Goal: Transaction & Acquisition: Purchase product/service

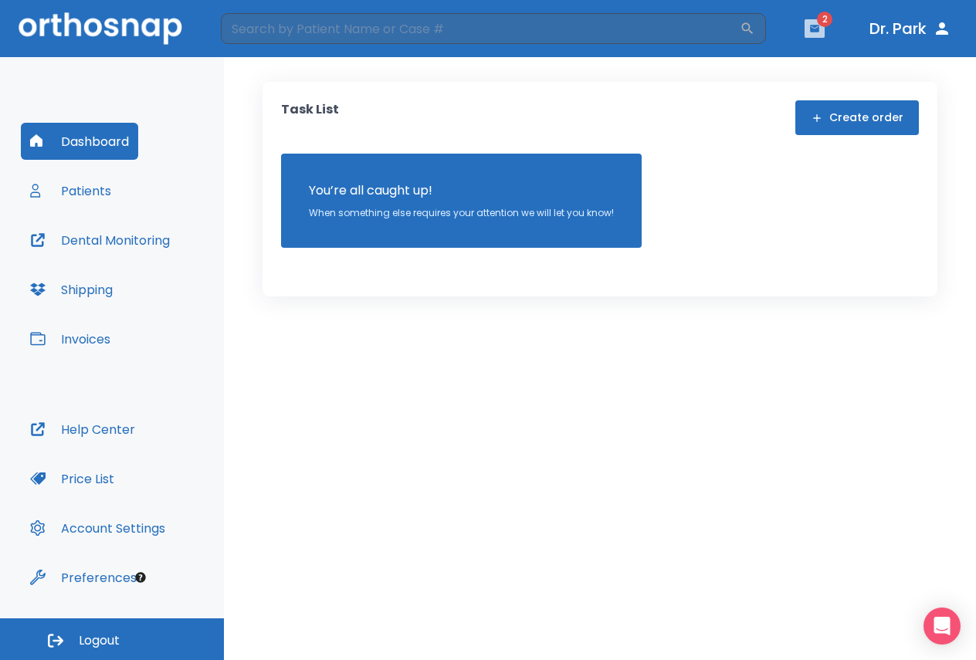
click at [811, 36] on button "button" at bounding box center [814, 28] width 20 height 19
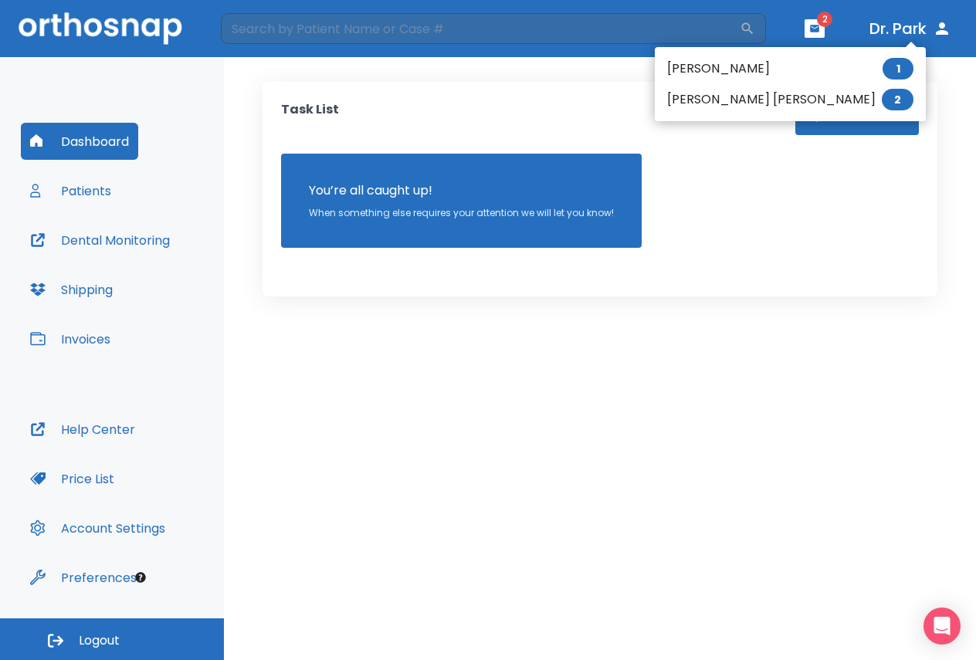
click at [709, 99] on li "[PERSON_NAME] [PERSON_NAME] 2" at bounding box center [790, 99] width 271 height 31
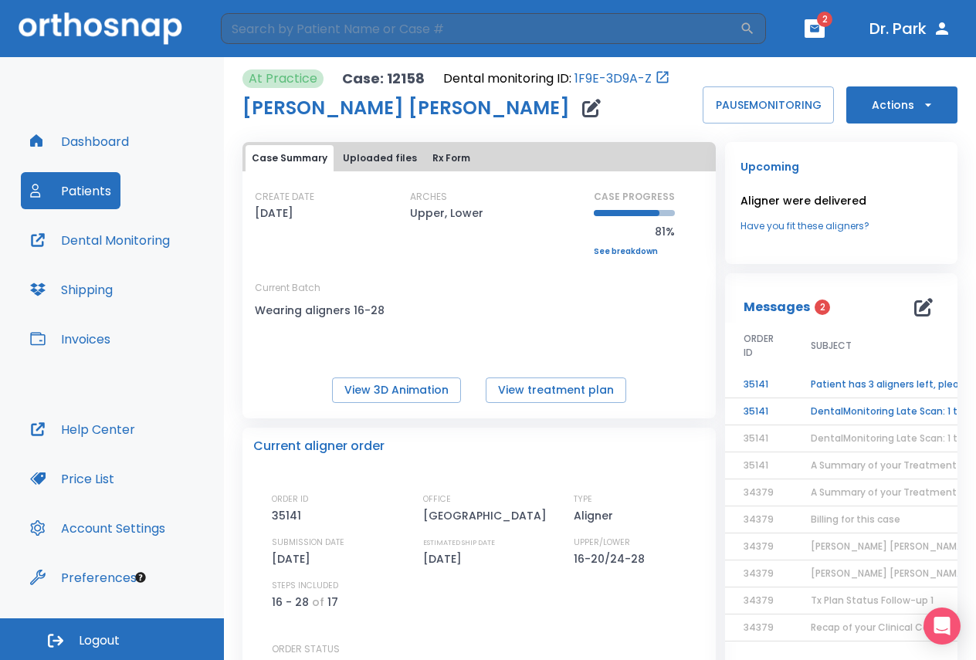
click at [882, 385] on td "Patient has 3 aligners left, please order next set!" at bounding box center [888, 384] width 193 height 27
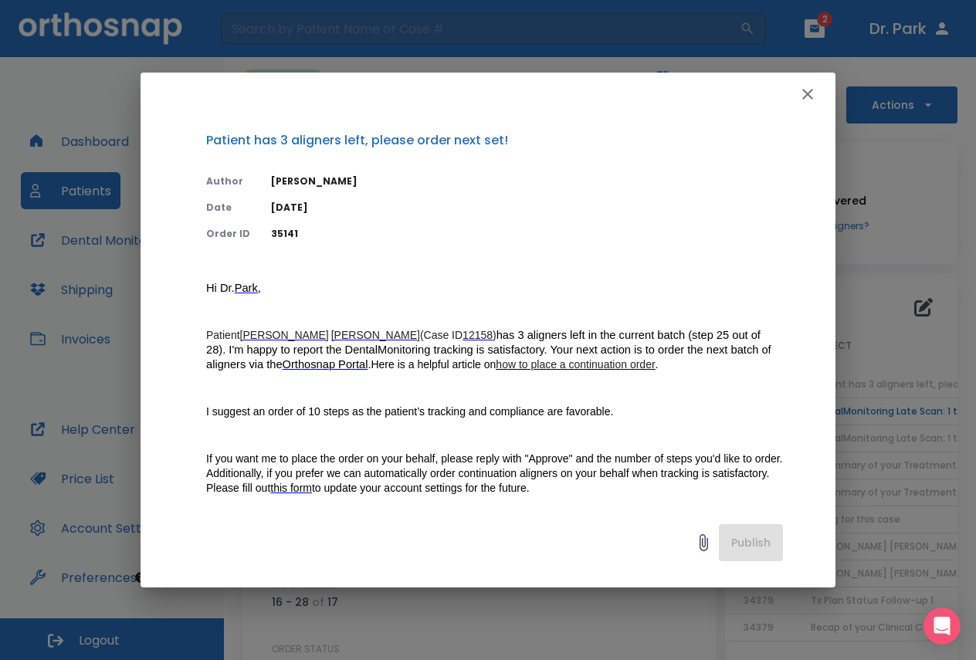
click at [810, 93] on icon "button" at bounding box center [807, 94] width 11 height 11
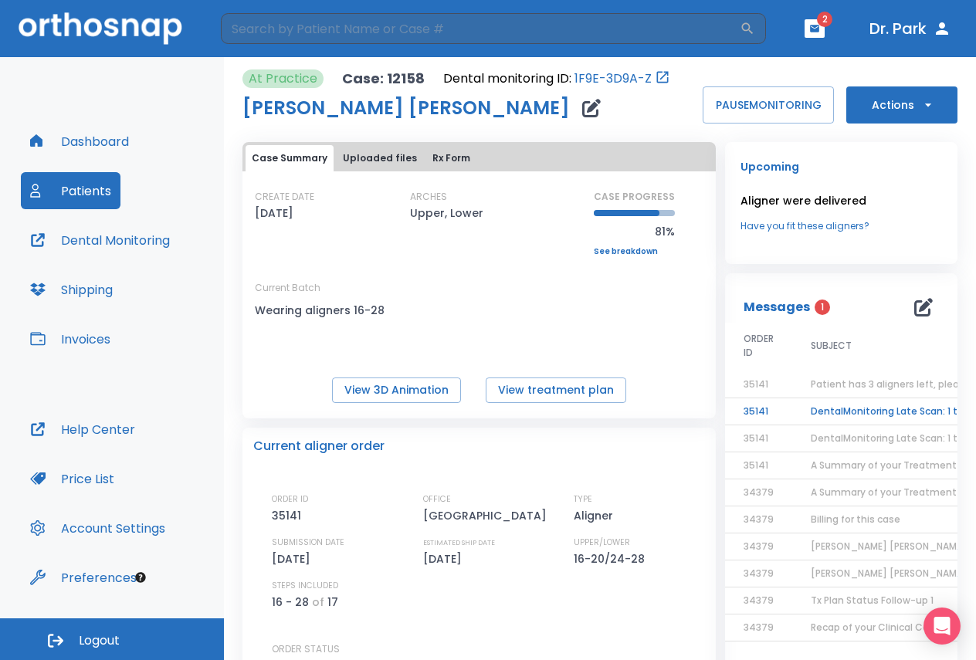
click at [823, 418] on td "DentalMonitoring Late Scan: 1 to 2 Weeks Notification" at bounding box center [888, 411] width 193 height 27
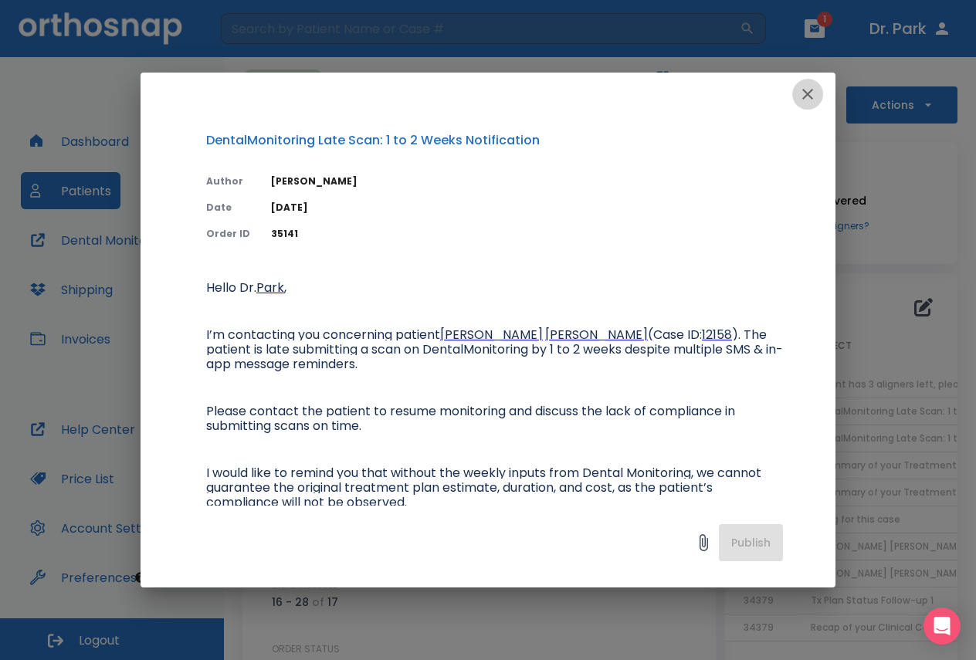
click at [810, 93] on icon "button" at bounding box center [807, 94] width 19 height 19
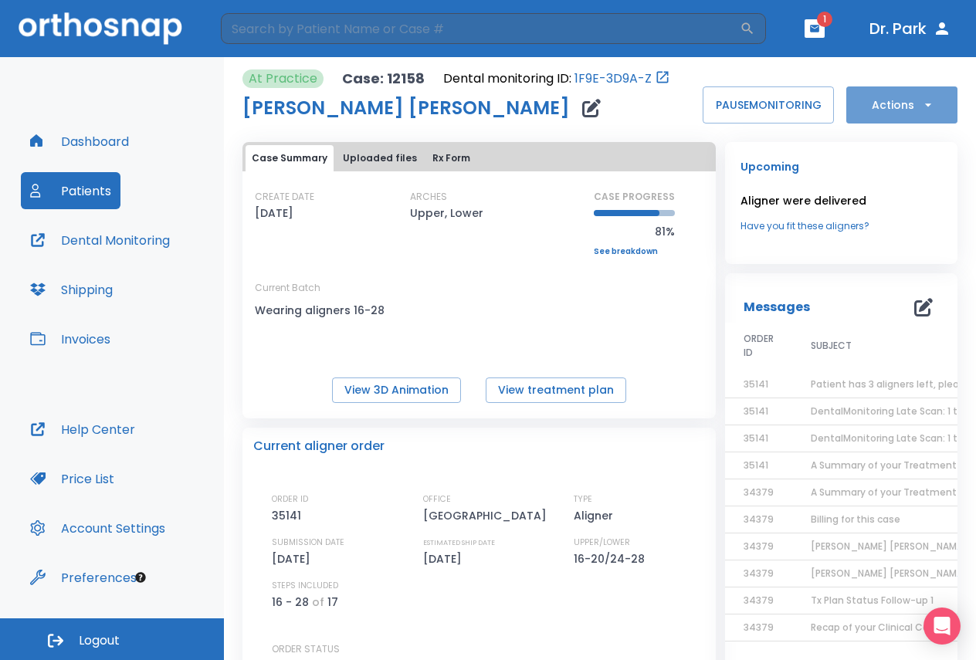
click at [923, 103] on icon "button" at bounding box center [927, 104] width 15 height 15
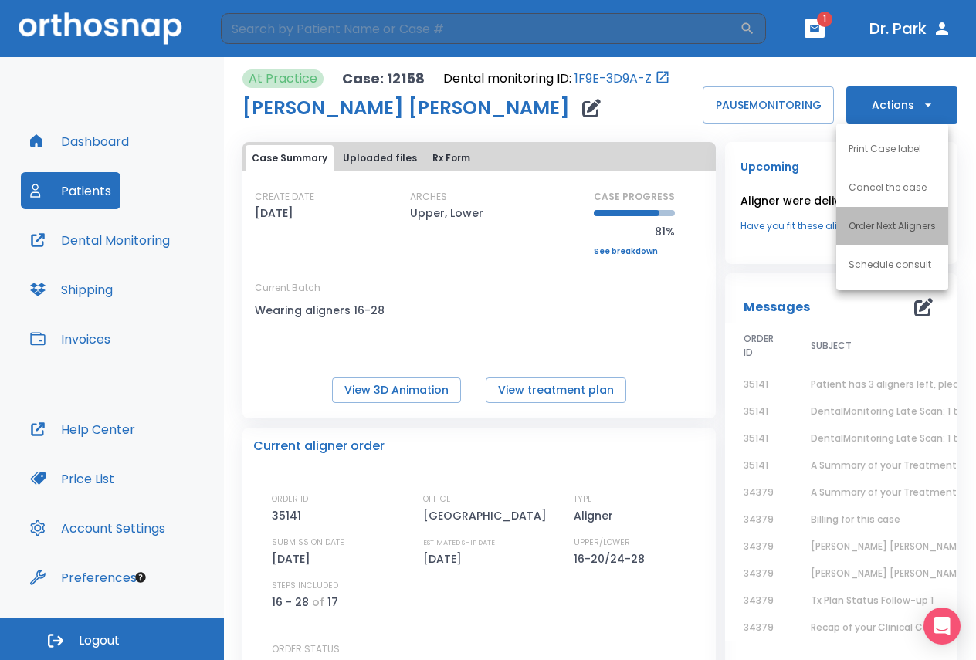
click at [895, 235] on li "Order Next Aligners" at bounding box center [892, 226] width 112 height 39
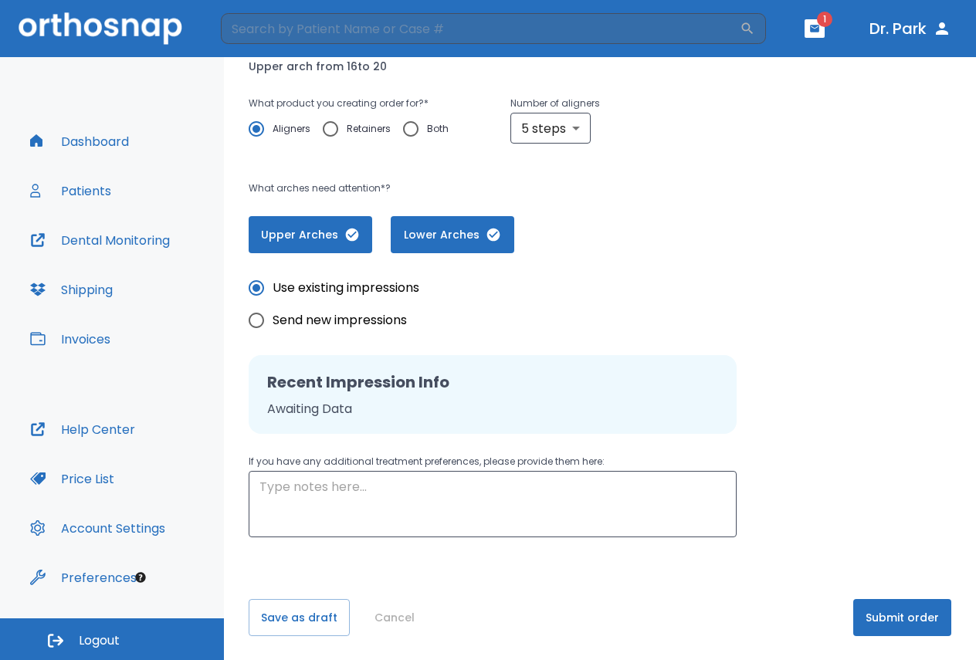
scroll to position [242, 0]
click at [922, 608] on button "Submit order" at bounding box center [902, 616] width 98 height 37
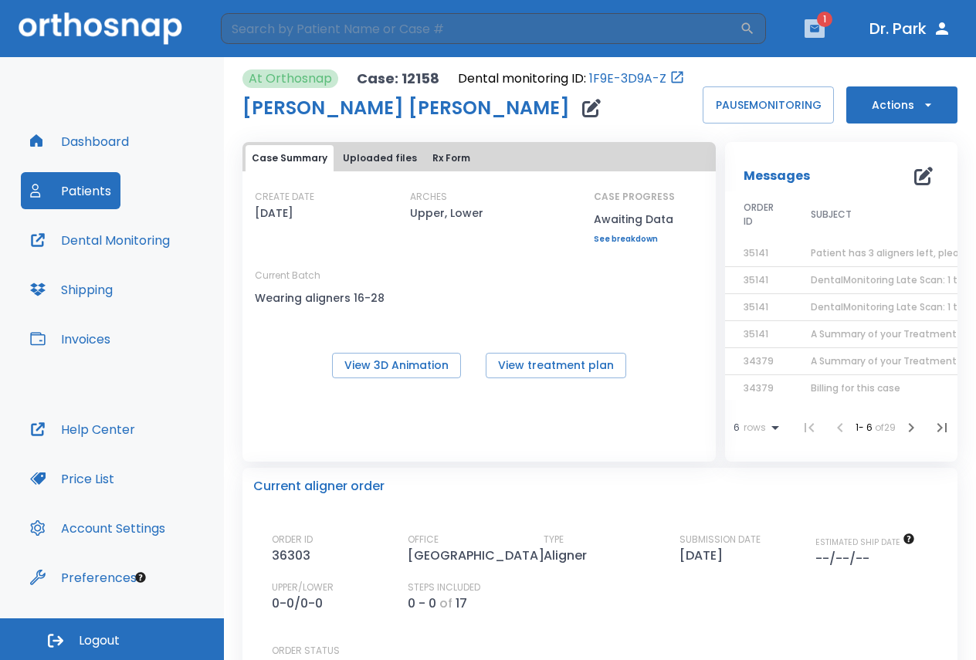
click at [815, 30] on icon "button" at bounding box center [814, 28] width 9 height 7
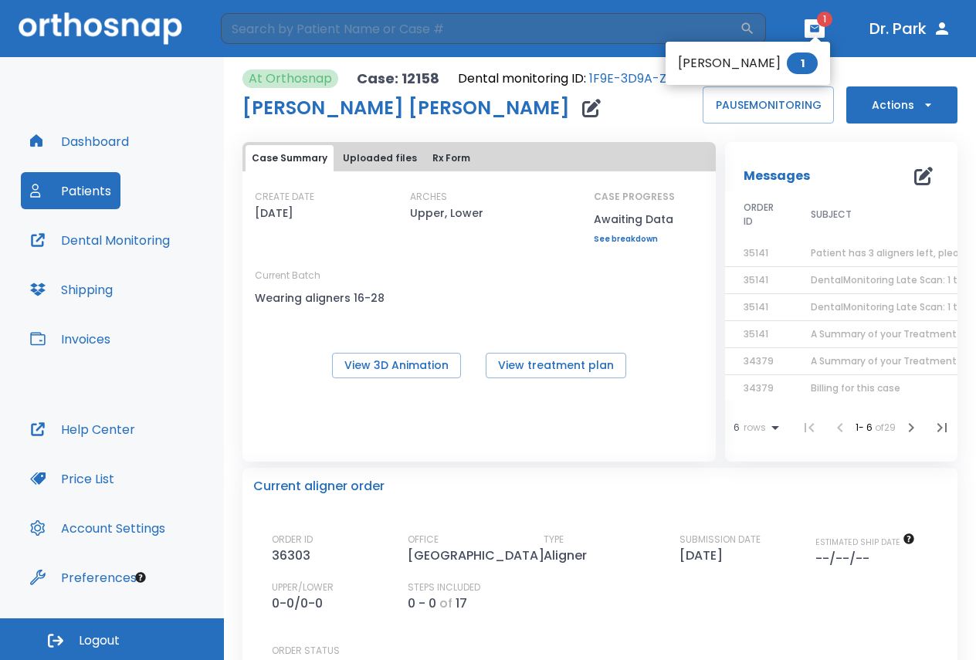
click at [747, 61] on li "Nickoli T Welsh 1" at bounding box center [747, 63] width 164 height 31
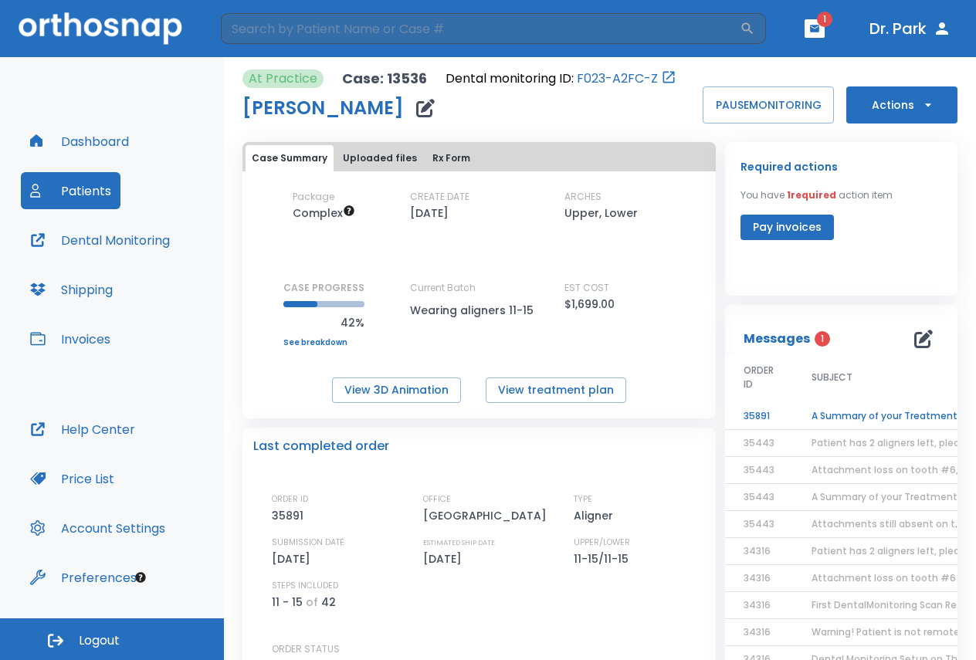
click at [827, 417] on td "A Summary of your Treatment" at bounding box center [889, 416] width 193 height 27
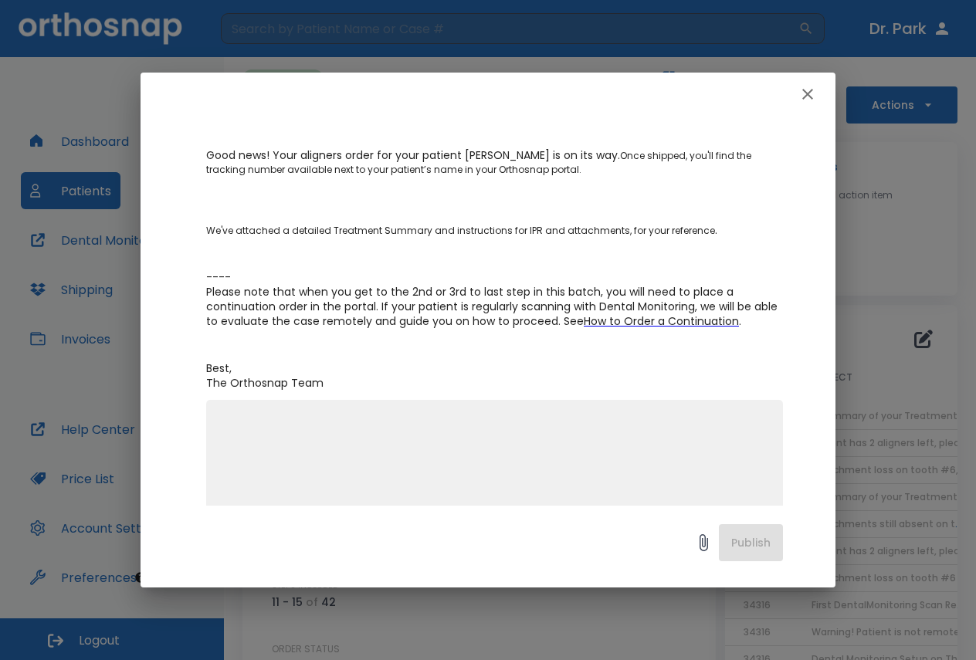
scroll to position [232, 0]
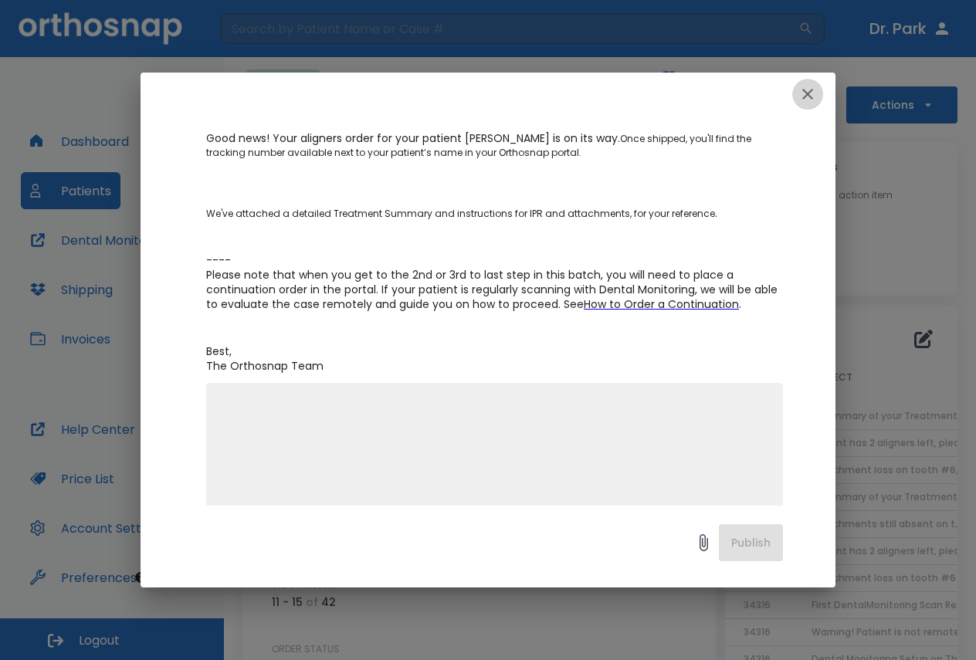
click at [803, 91] on icon "button" at bounding box center [807, 94] width 19 height 19
